Goal: Information Seeking & Learning: Understand process/instructions

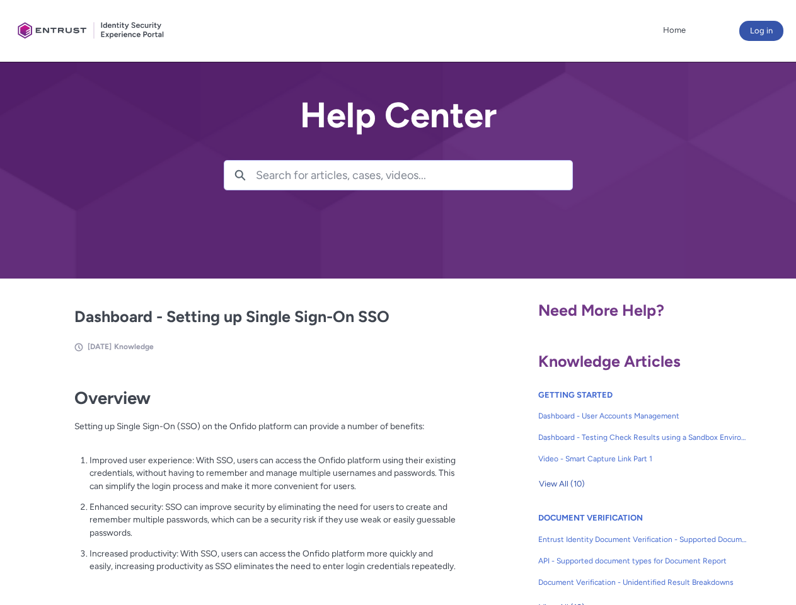
click at [240, 175] on lightning-primitive-icon "button" at bounding box center [239, 174] width 11 height 9
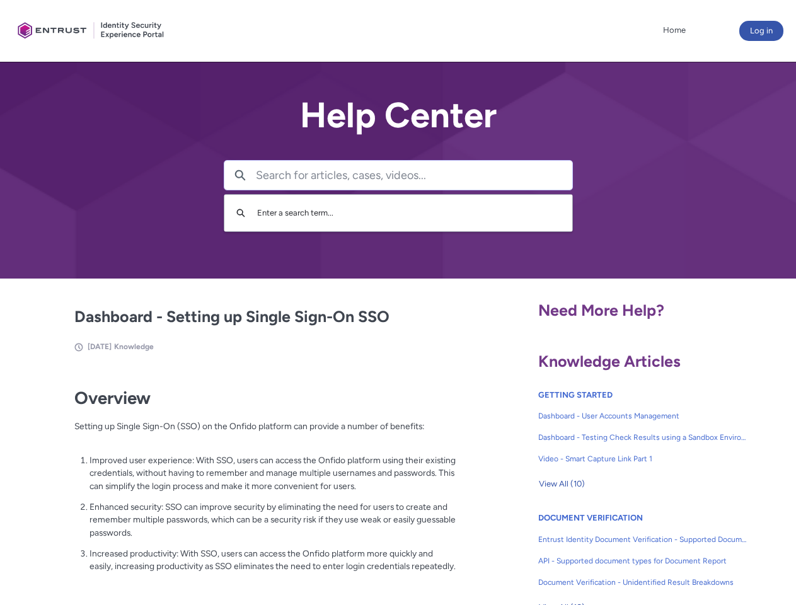
click at [241, 482] on p "Improved user experience: With SSO, users can access the Onfido platform using …" at bounding box center [272, 473] width 367 height 39
click at [561, 484] on span "View All (10)" at bounding box center [562, 484] width 46 height 19
click at [609, 551] on link "API - Supported document types for Document Report" at bounding box center [642, 560] width 209 height 21
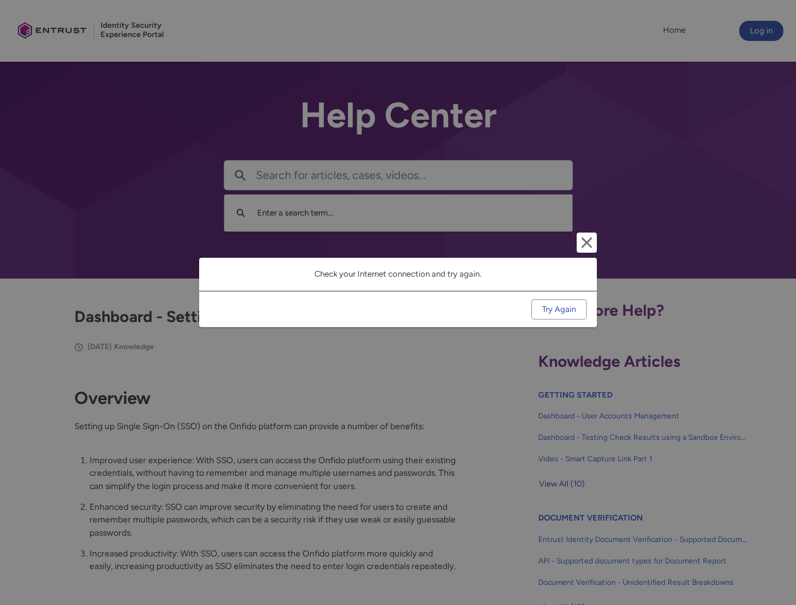
click at [776, 551] on div "Cancel and close Check your Internet connection and try again. Try Again" at bounding box center [398, 302] width 796 height 605
